Goal: Task Accomplishment & Management: Use online tool/utility

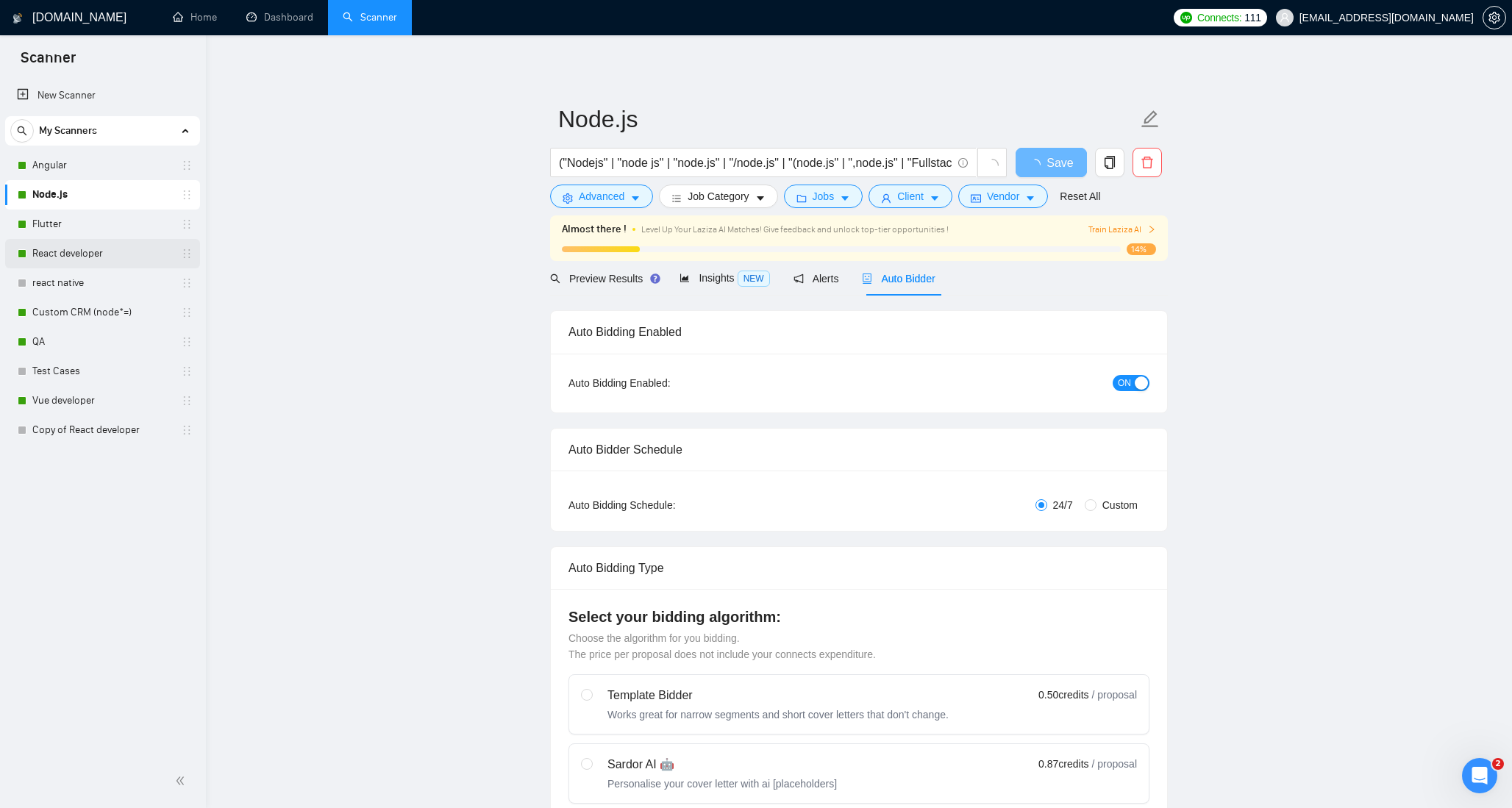
click at [64, 251] on link "React developer" at bounding box center [102, 253] width 140 height 29
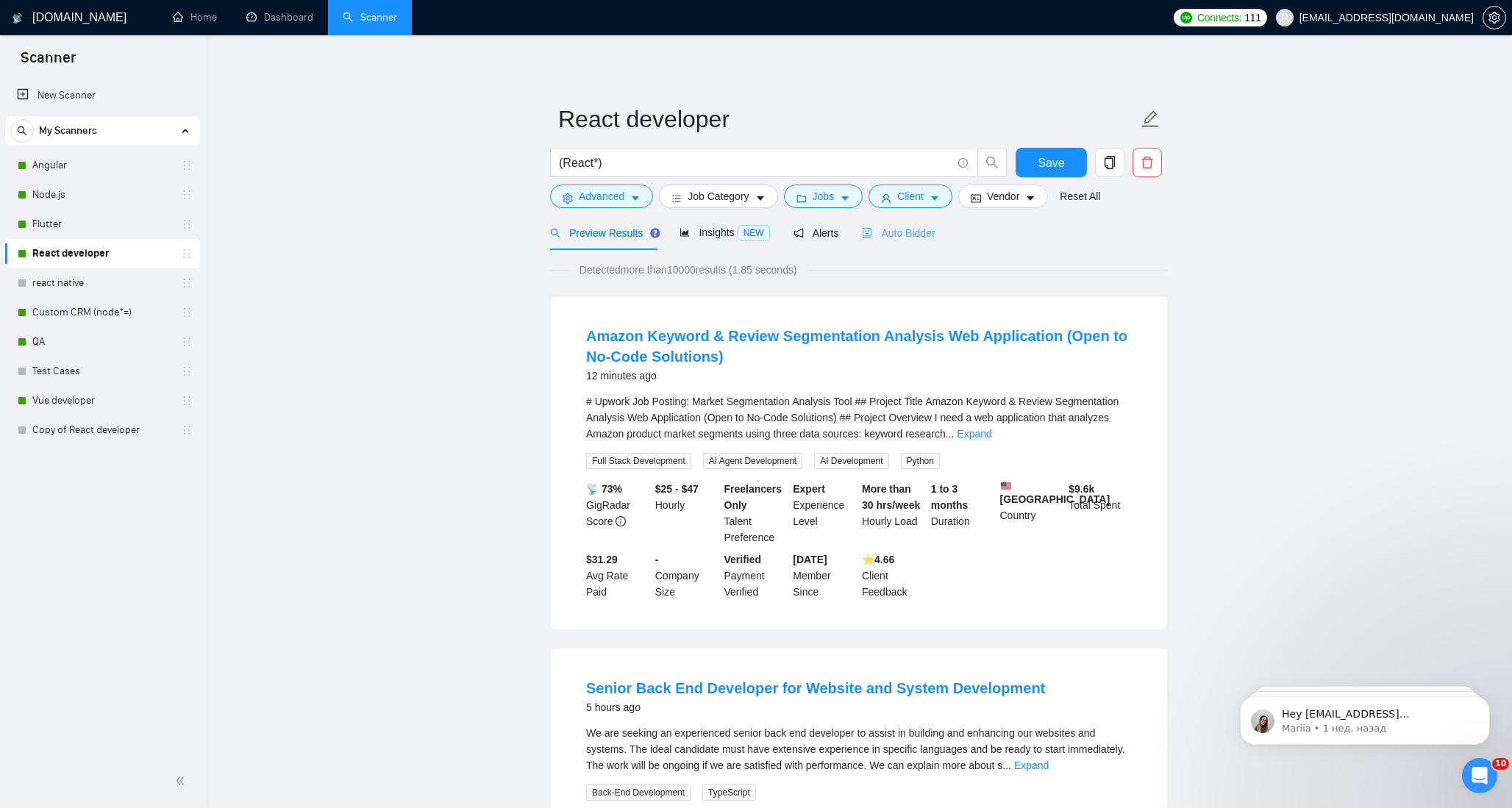
click at [910, 224] on div "Auto Bidder" at bounding box center [898, 233] width 73 height 35
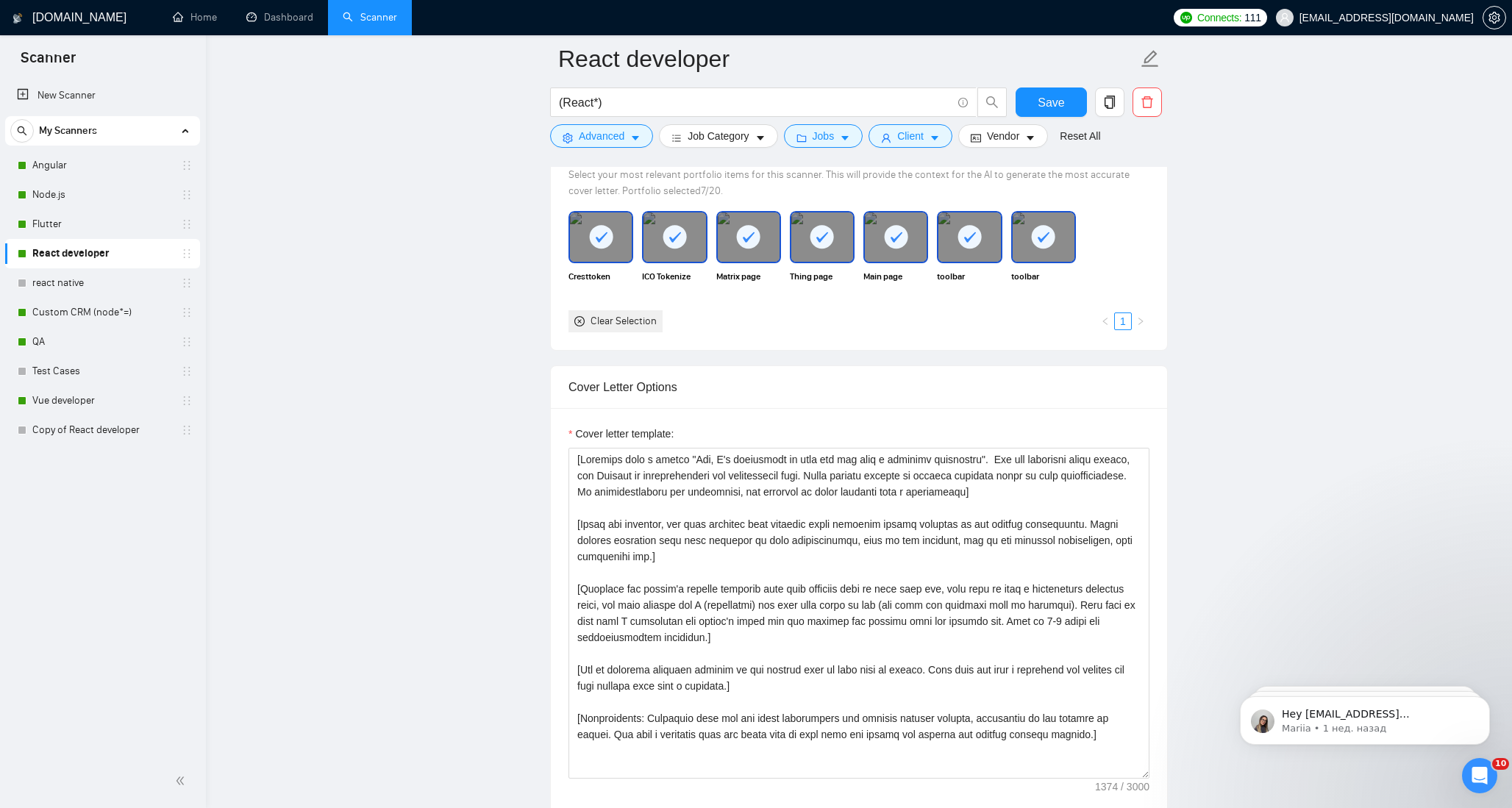
scroll to position [1356, 0]
click at [78, 190] on link "Node.js" at bounding box center [102, 194] width 140 height 29
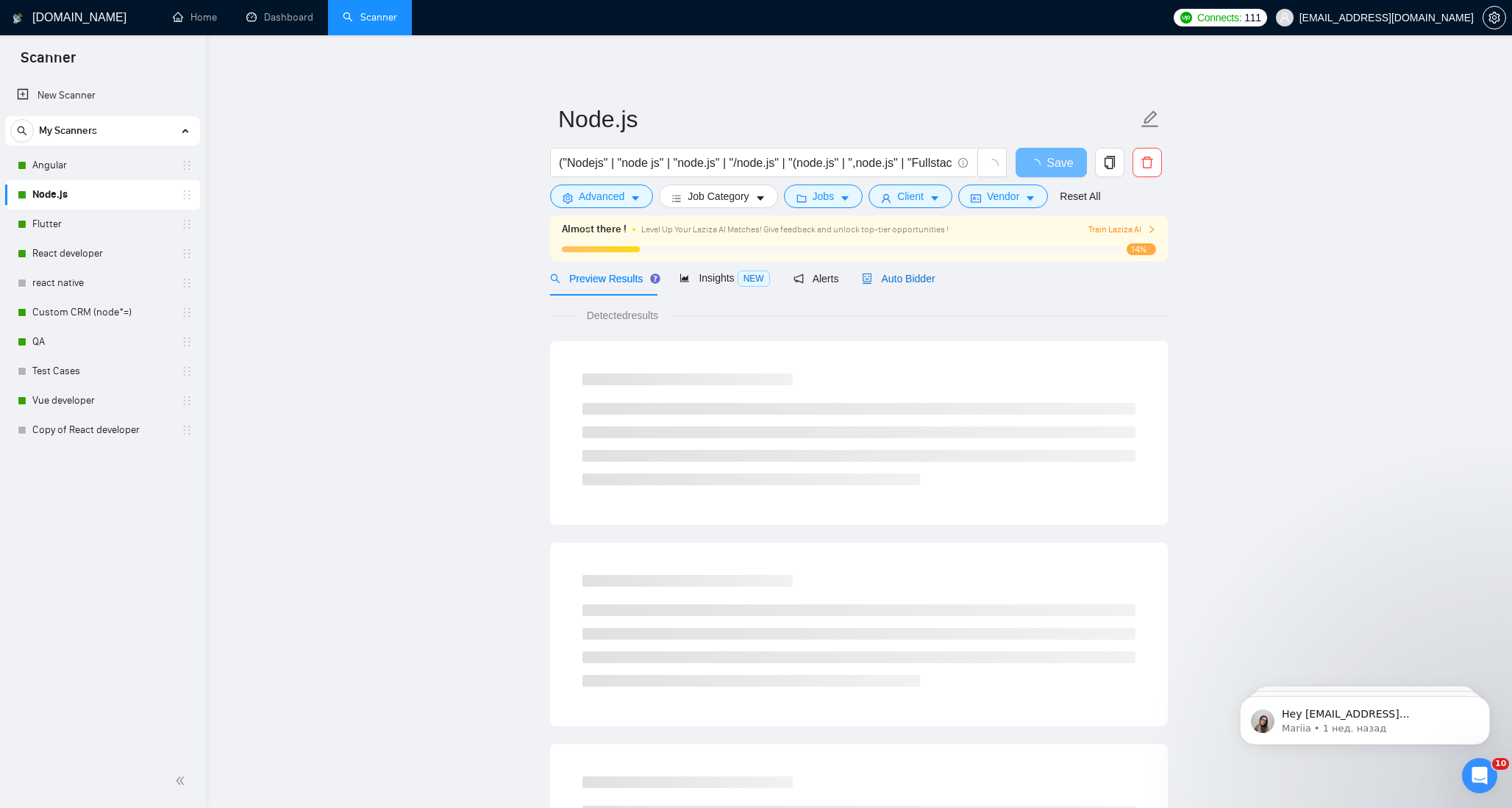
click at [915, 274] on span "Auto Bidder" at bounding box center [898, 278] width 73 height 12
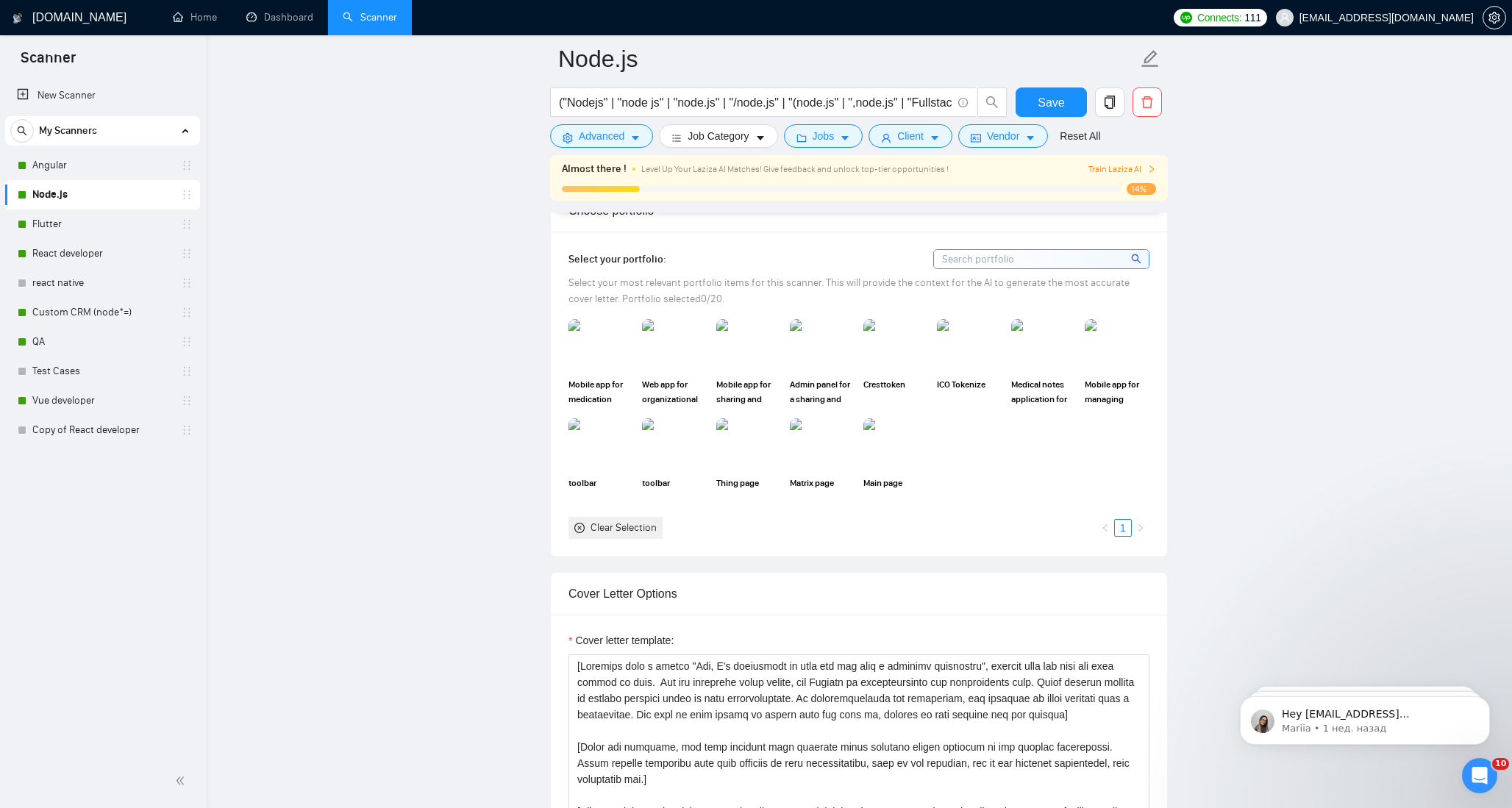
scroll to position [1319, 0]
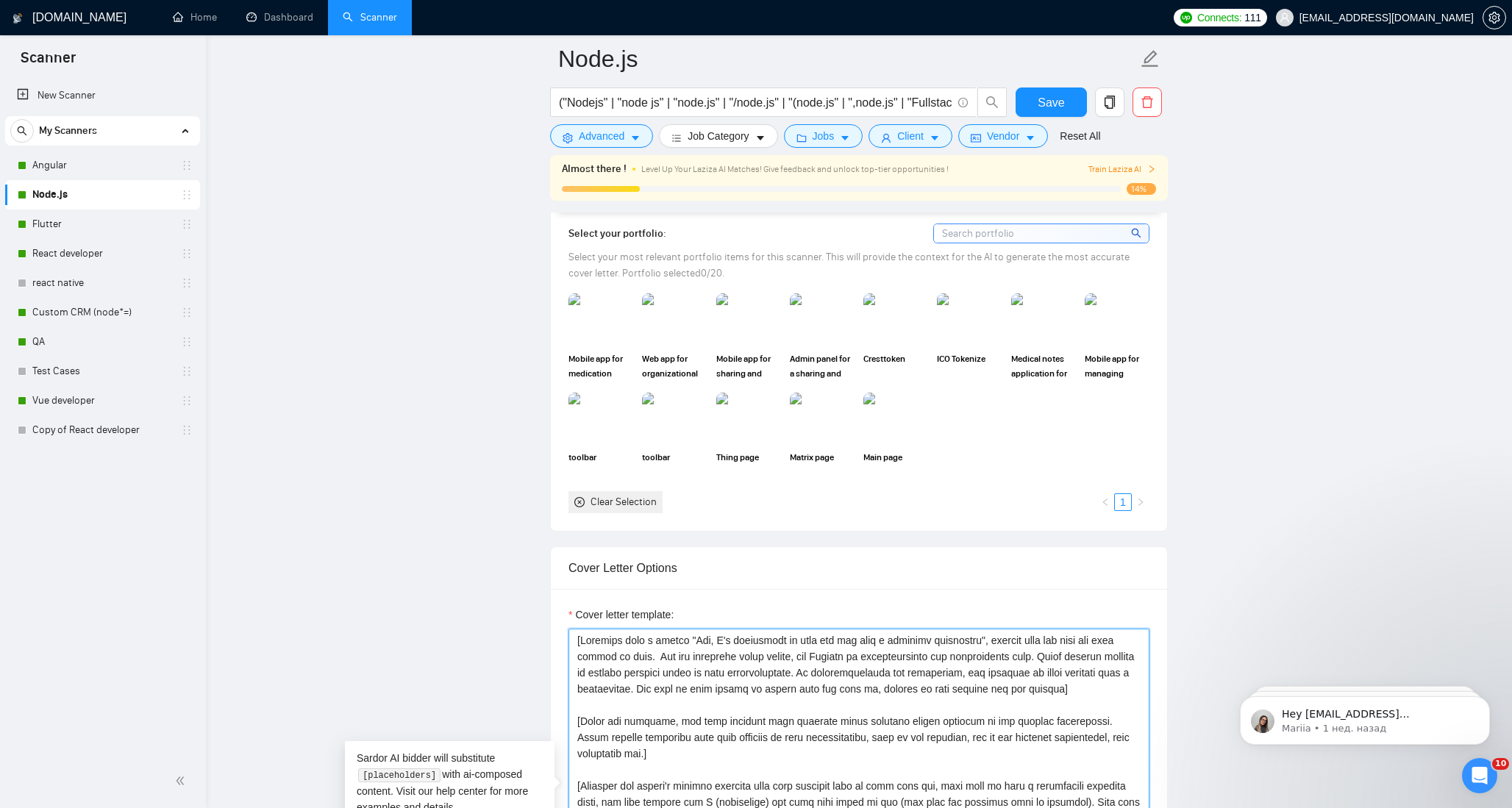
drag, startPoint x: 630, startPoint y: 710, endPoint x: 535, endPoint y: 642, distance: 116.8
click at [52, 244] on link "React developer" at bounding box center [102, 253] width 140 height 29
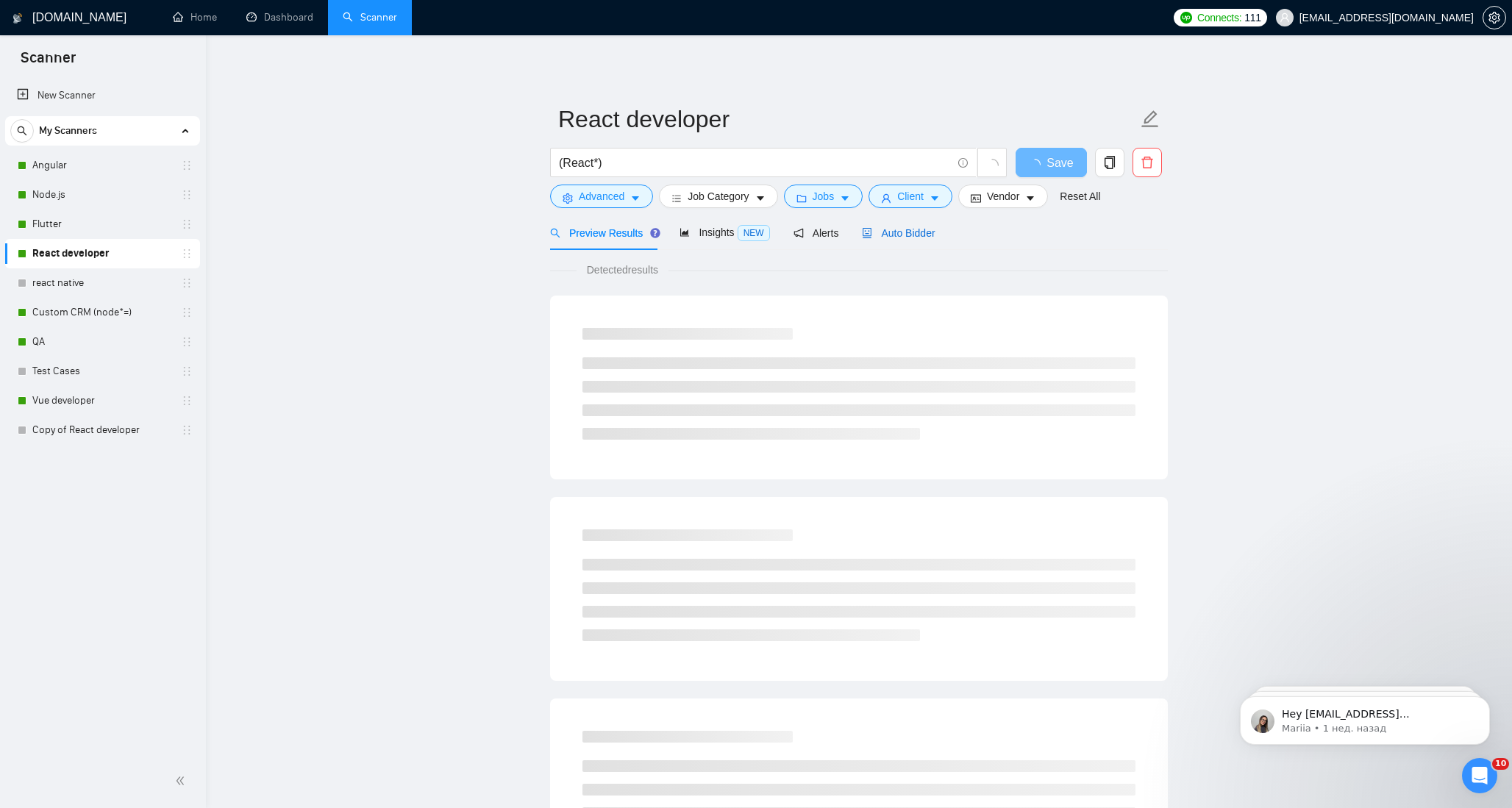
click at [902, 236] on span "Auto Bidder" at bounding box center [898, 232] width 73 height 12
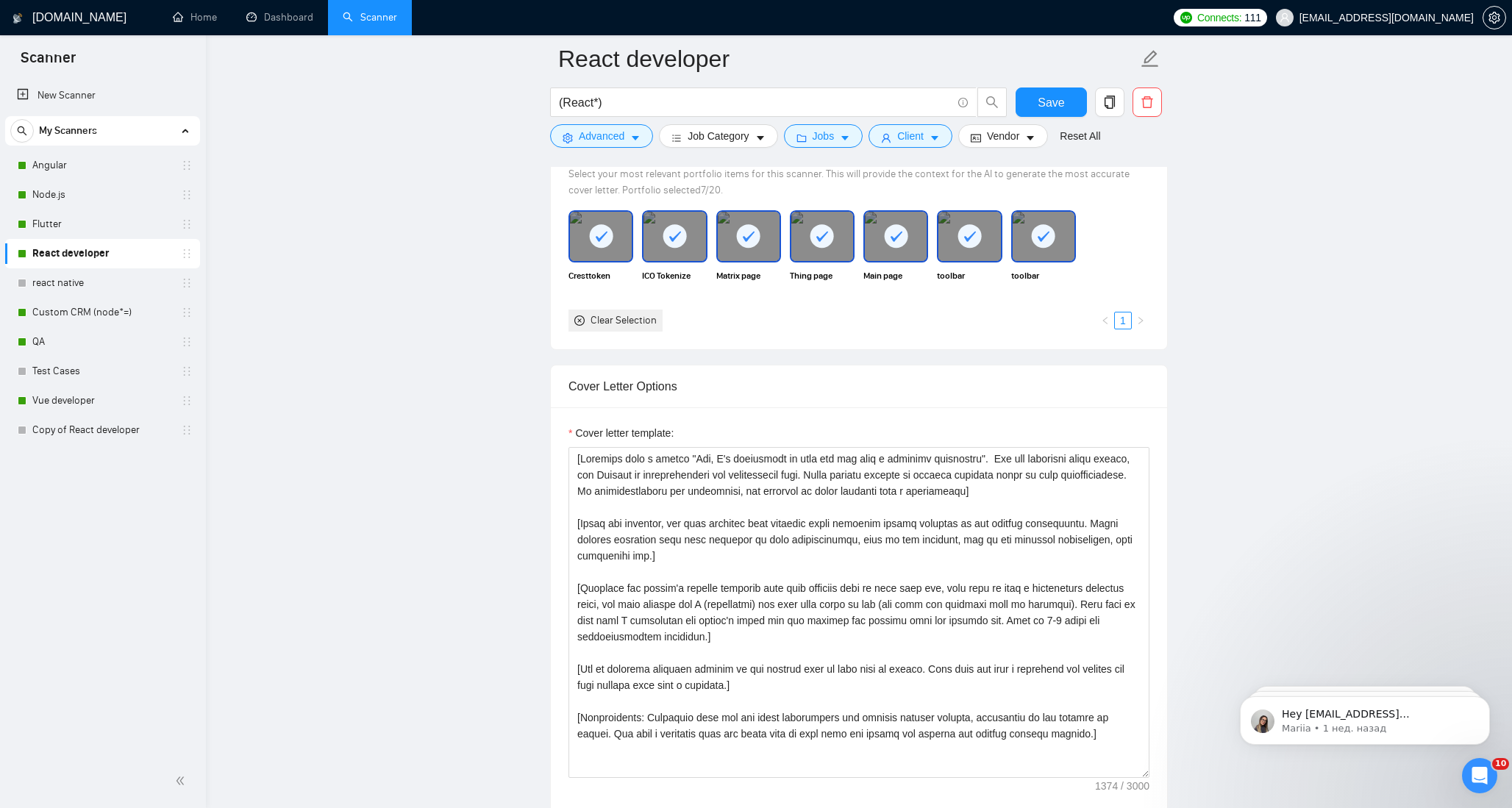
scroll to position [1383, 0]
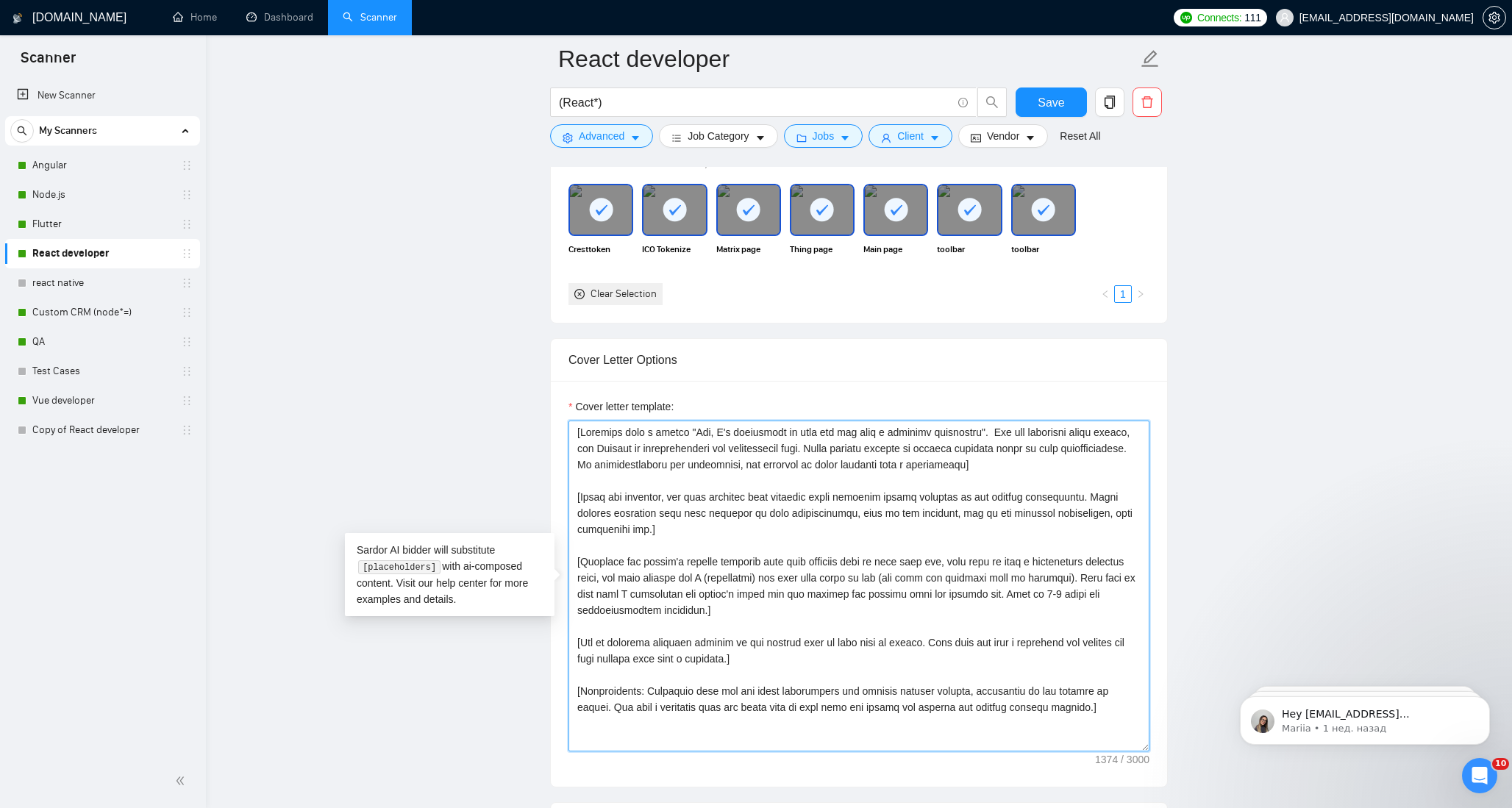
drag, startPoint x: 1092, startPoint y: 466, endPoint x: 516, endPoint y: 428, distance: 577.3
click at [516, 428] on main "React developer (React*) Save Advanced Job Category Jobs Client Vendor Reset Al…" at bounding box center [858, 791] width 1259 height 4230
paste textarea ", replace this job with job that should be done. For the remaining cover letter…"
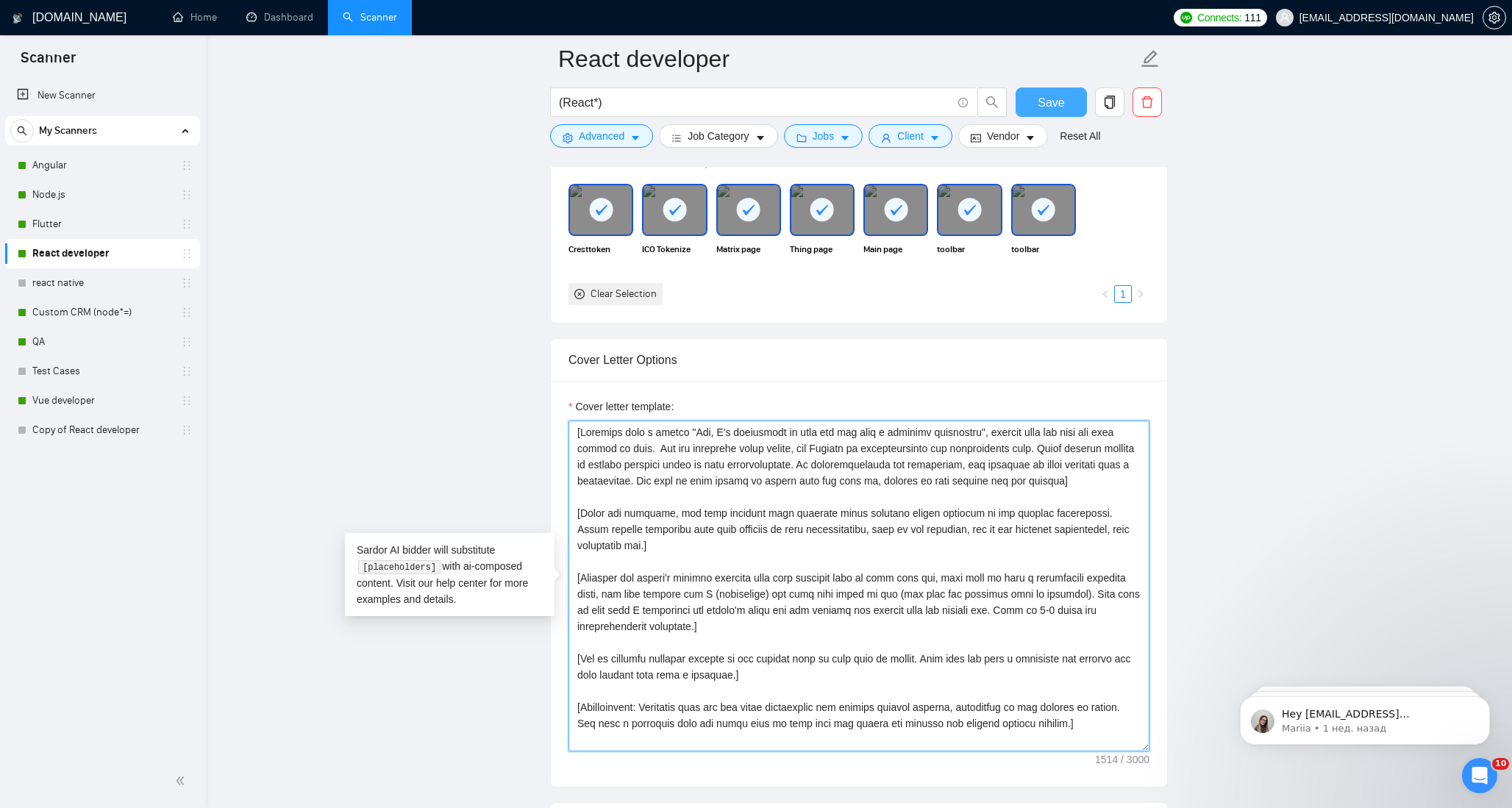
type textarea "[Greeting with a phrase "Hey, I'm interested in this job and have a relevant ex…"
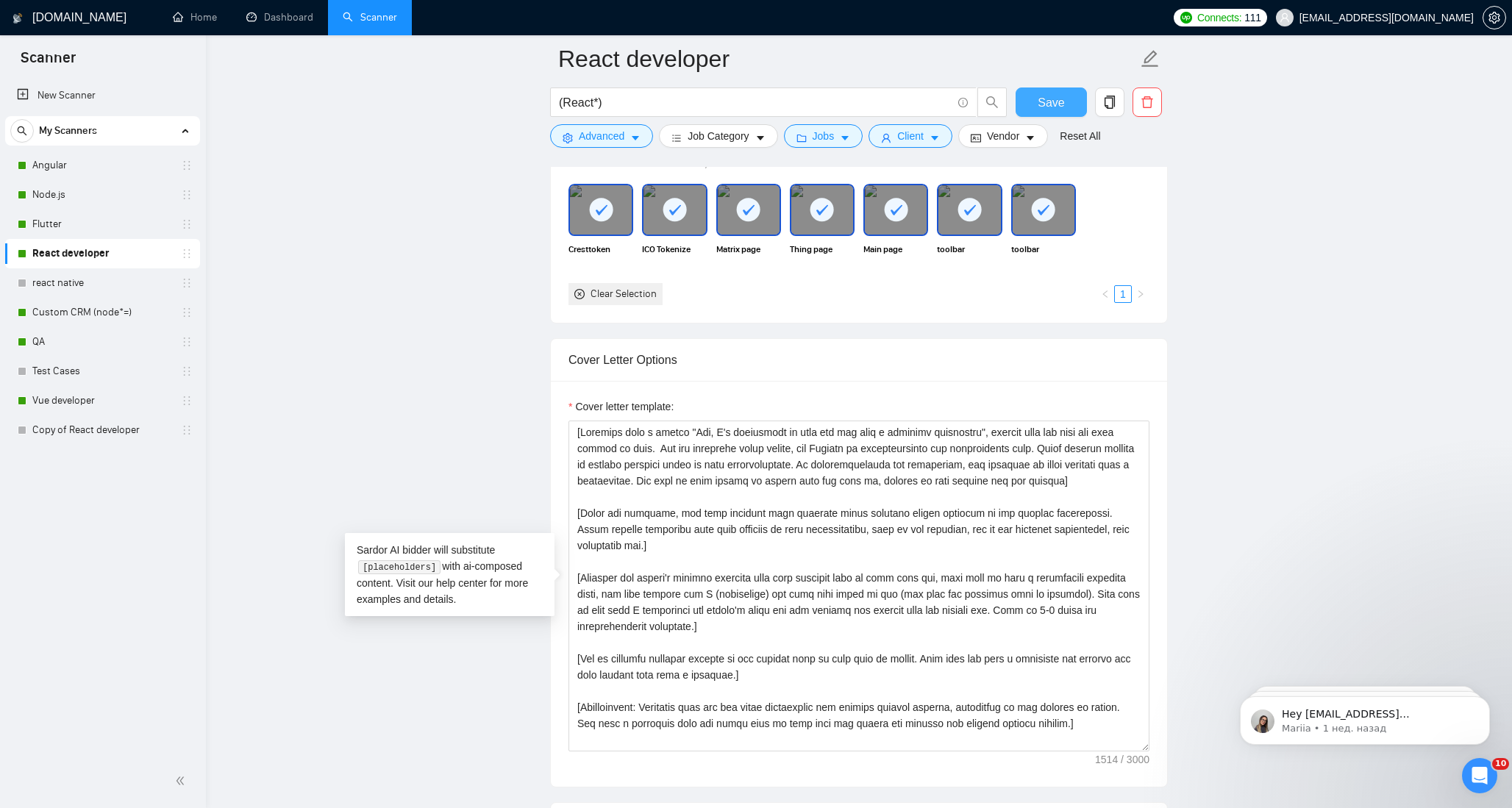
click at [1037, 100] on button "Save" at bounding box center [1051, 101] width 71 height 29
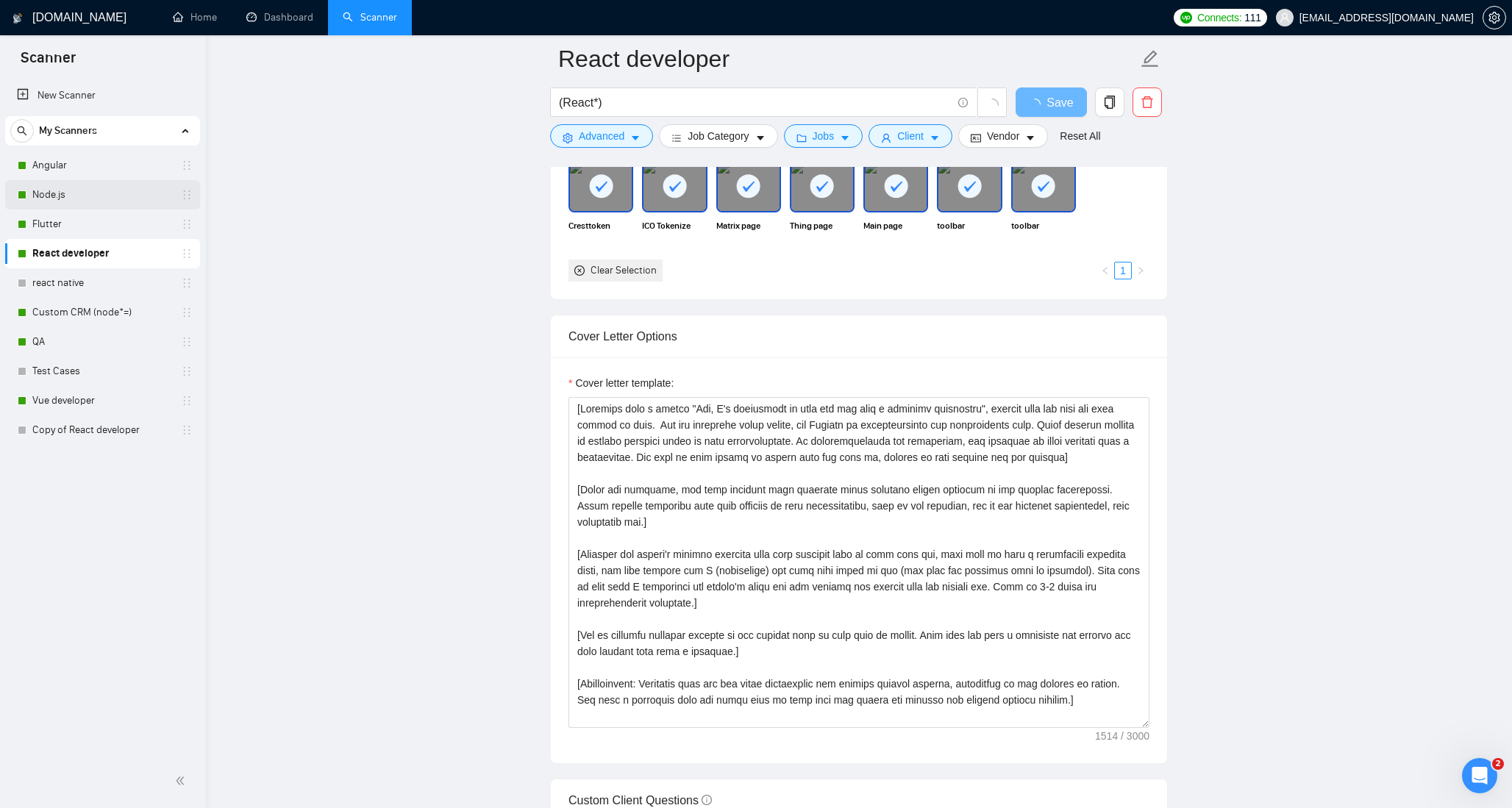
click at [53, 197] on link "Node.js" at bounding box center [102, 194] width 140 height 29
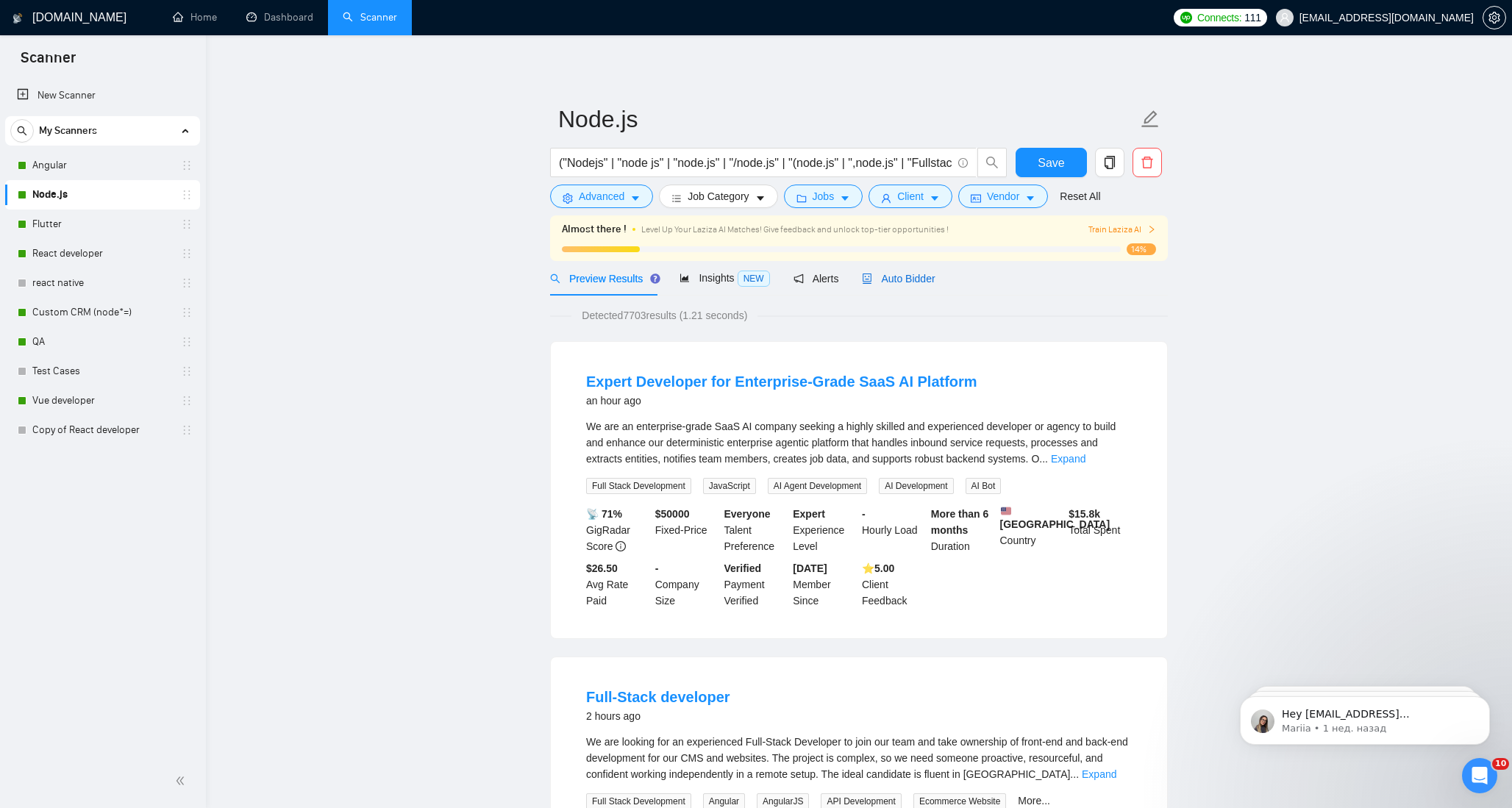
click at [928, 284] on span "Auto Bidder" at bounding box center [898, 278] width 73 height 12
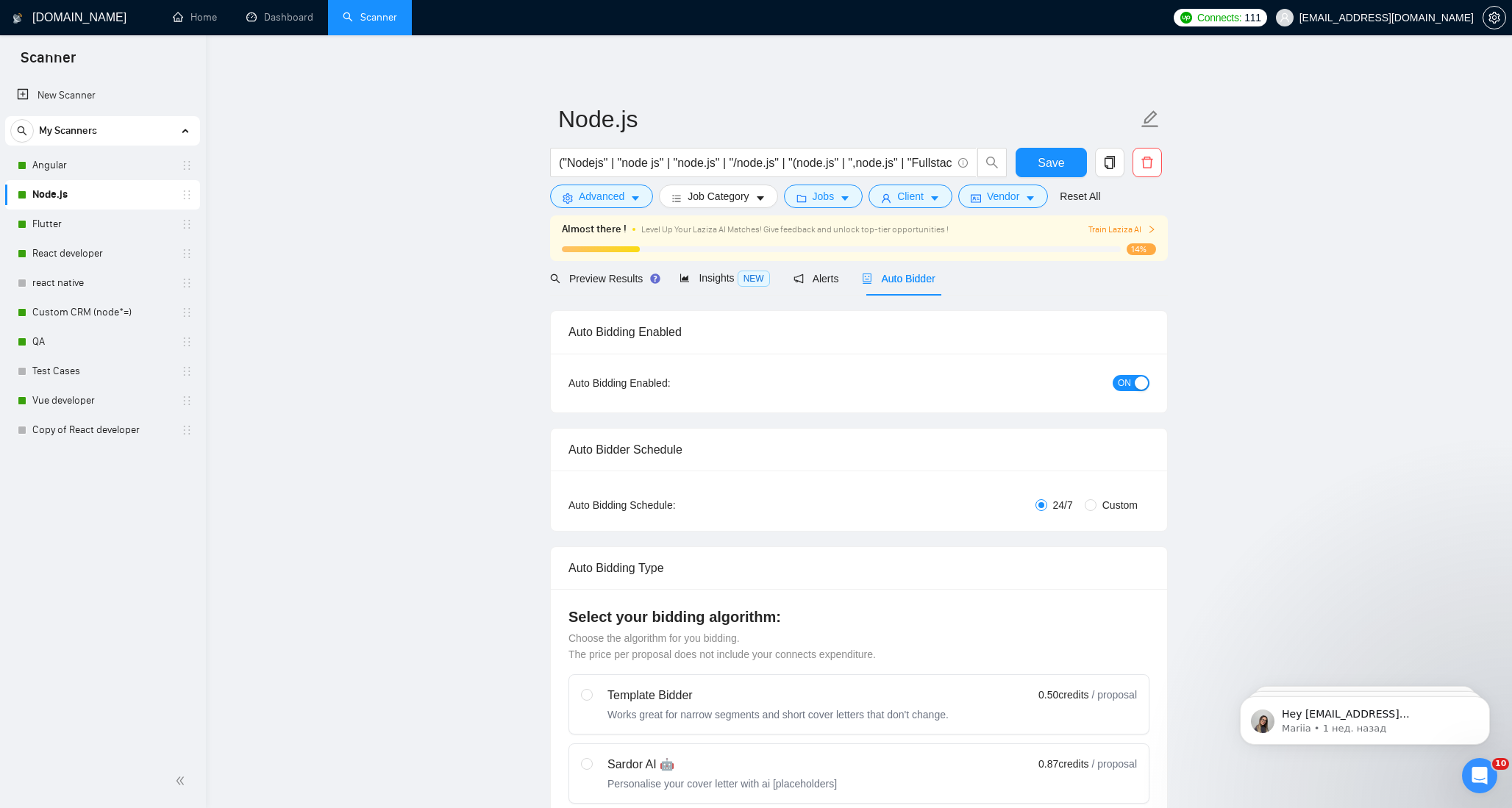
checkbox input "true"
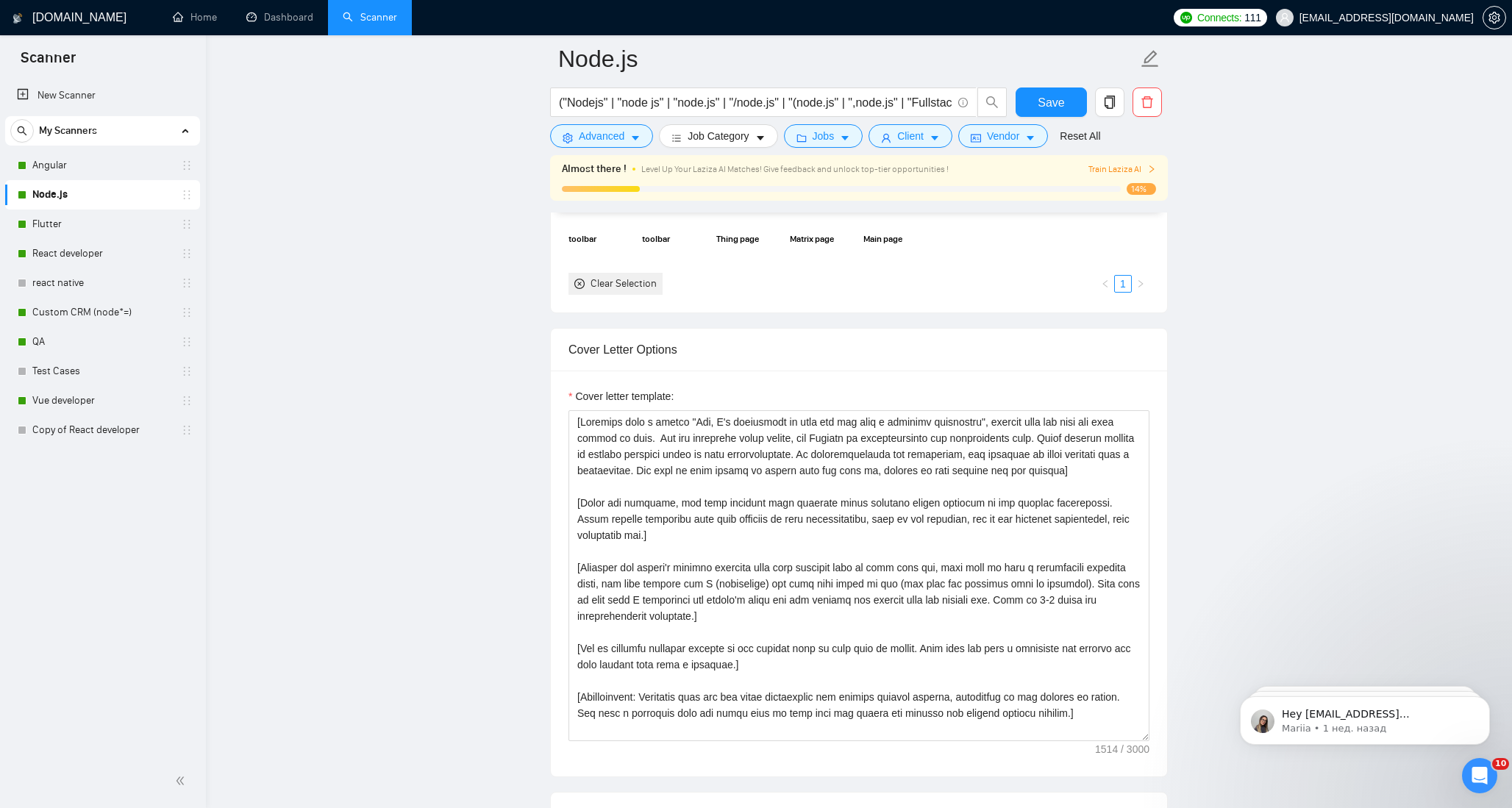
scroll to position [1597, 0]
